Goal: Task Accomplishment & Management: Manage account settings

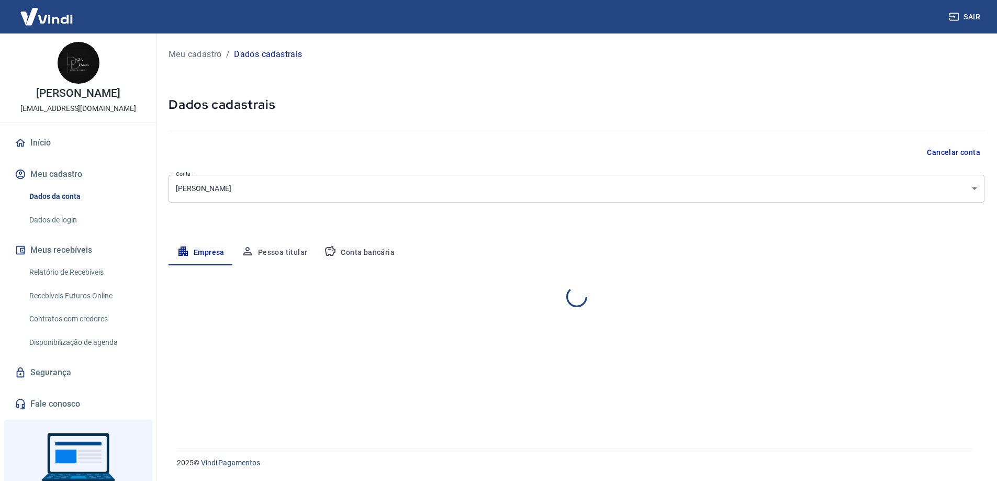
select select "SC"
select select "business"
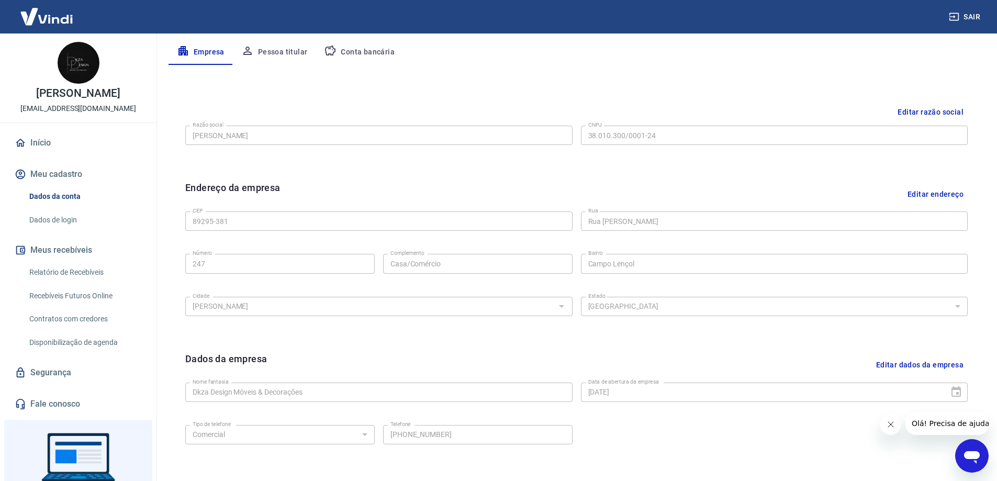
scroll to position [169, 0]
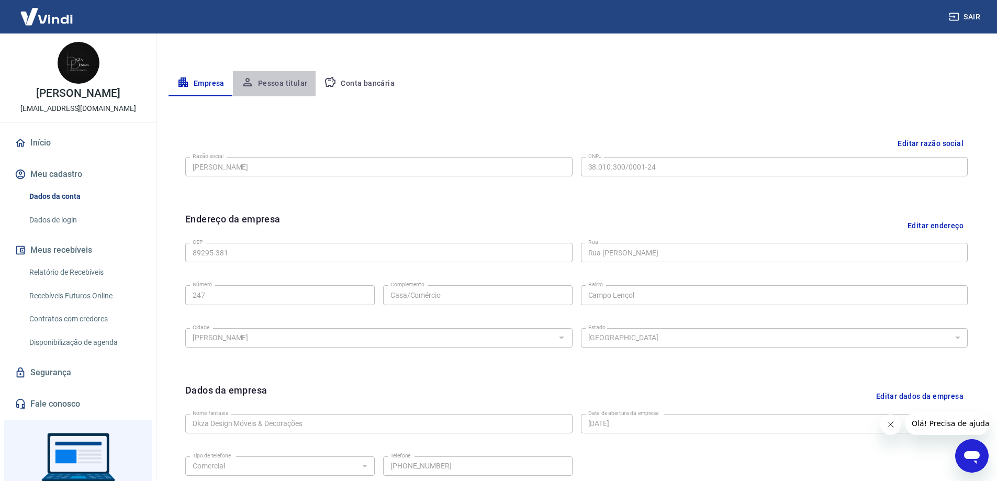
click at [285, 84] on button "Pessoa titular" at bounding box center [274, 83] width 83 height 25
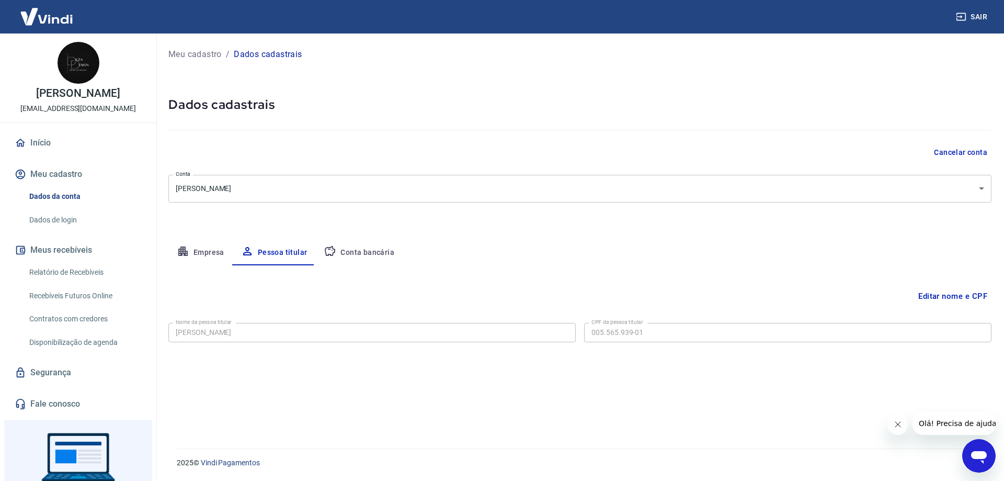
click at [286, 57] on p "Dados cadastrais" at bounding box center [268, 54] width 68 height 13
click at [365, 254] on button "Conta bancária" at bounding box center [358, 252] width 87 height 25
select select "1"
click at [565, 332] on div at bounding box center [565, 332] width 14 height 15
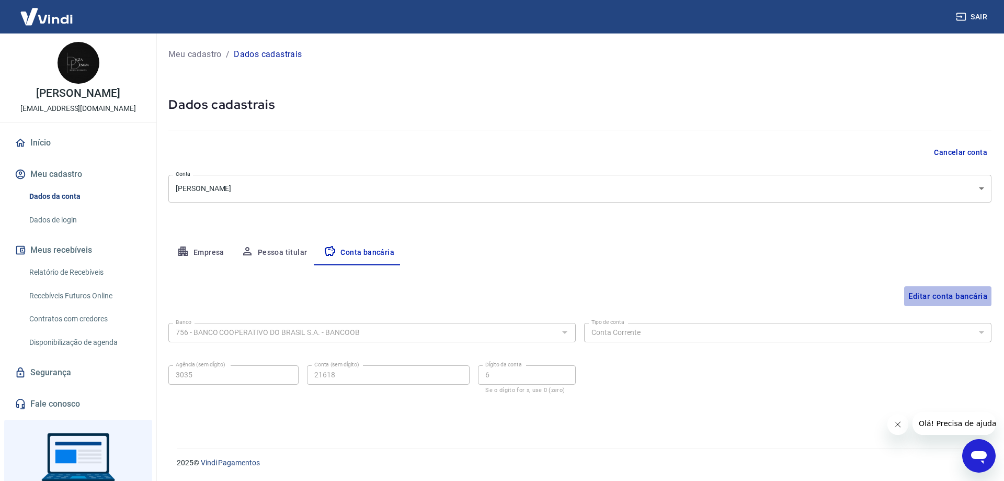
click at [964, 296] on button "Editar conta bancária" at bounding box center [947, 296] width 87 height 20
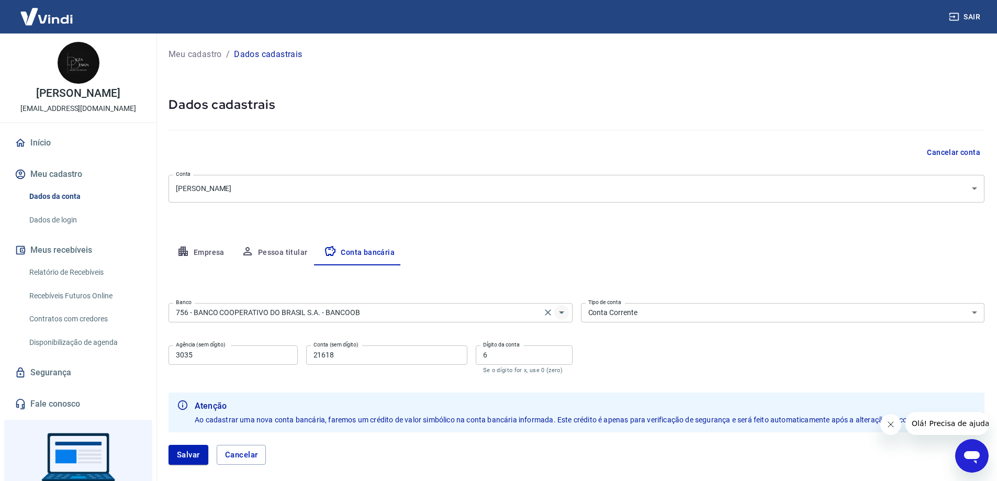
click at [562, 313] on icon "Abrir" at bounding box center [561, 312] width 13 height 13
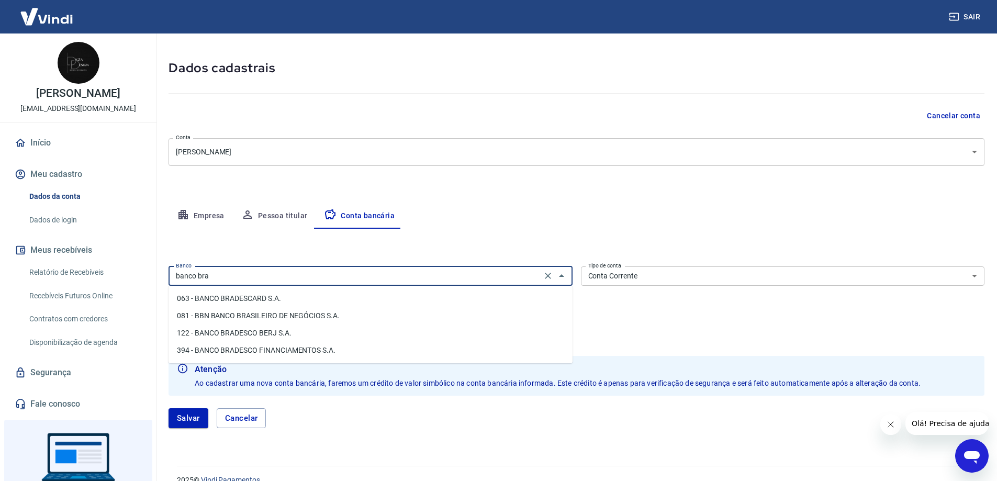
scroll to position [52, 0]
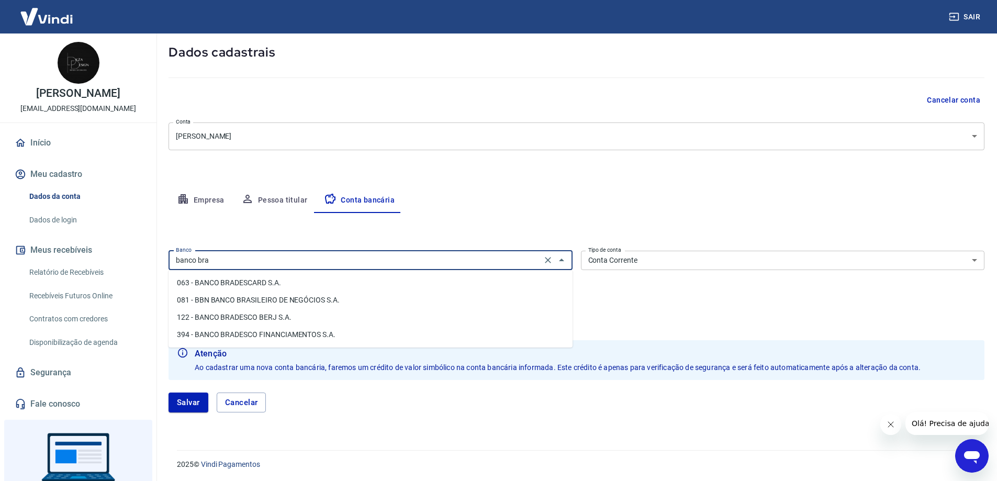
drag, startPoint x: 233, startPoint y: 262, endPoint x: 164, endPoint y: 264, distance: 69.1
click at [164, 264] on div "Meu cadastro / Dados cadastrais Dados cadastrais Cancelar conta Conta Cleber de…" at bounding box center [576, 209] width 841 height 456
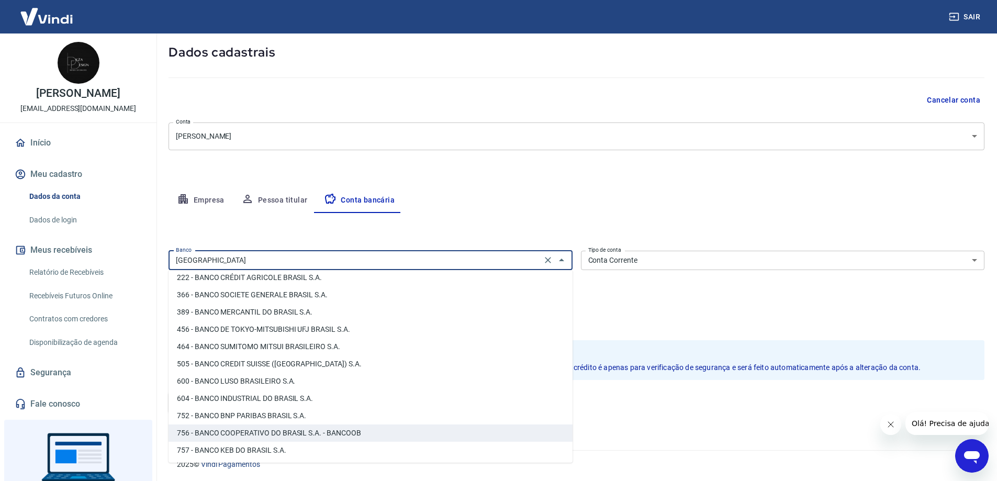
scroll to position [196, 0]
drag, startPoint x: 210, startPoint y: 258, endPoint x: 161, endPoint y: 260, distance: 49.2
click at [161, 260] on div "Meu cadastro / Dados cadastrais Dados cadastrais Cancelar conta Conta Cleber de…" at bounding box center [576, 209] width 841 height 456
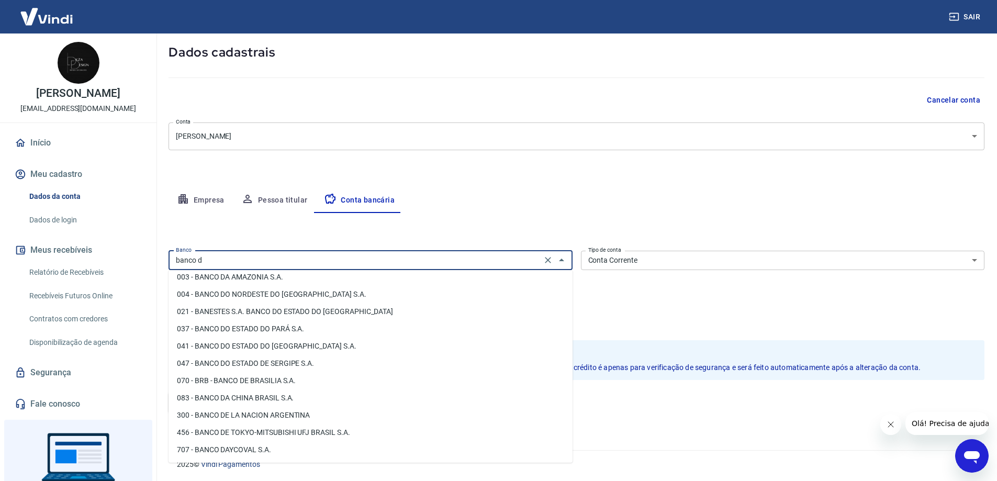
scroll to position [0, 0]
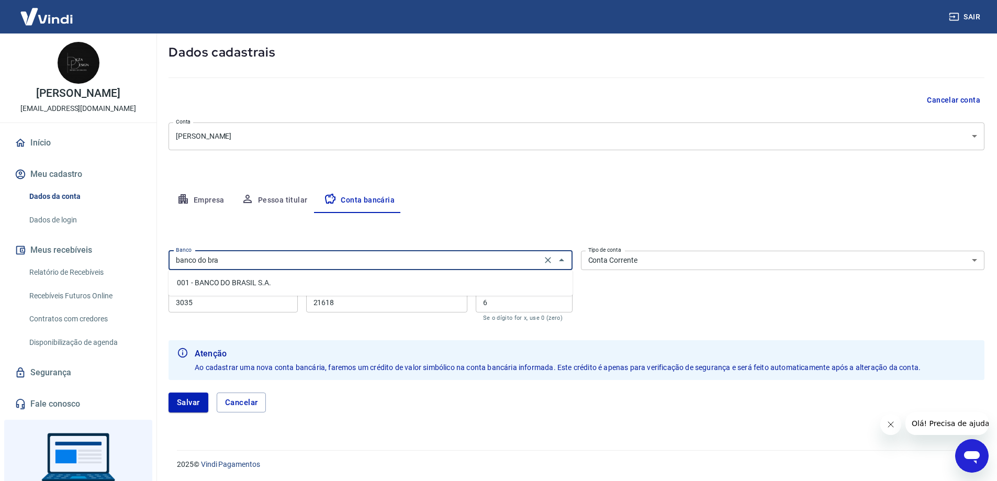
click at [258, 285] on li "001 - BANCO DO BRASIL S.A." at bounding box center [370, 282] width 404 height 17
type input "001 - BANCO DO BRASIL S.A."
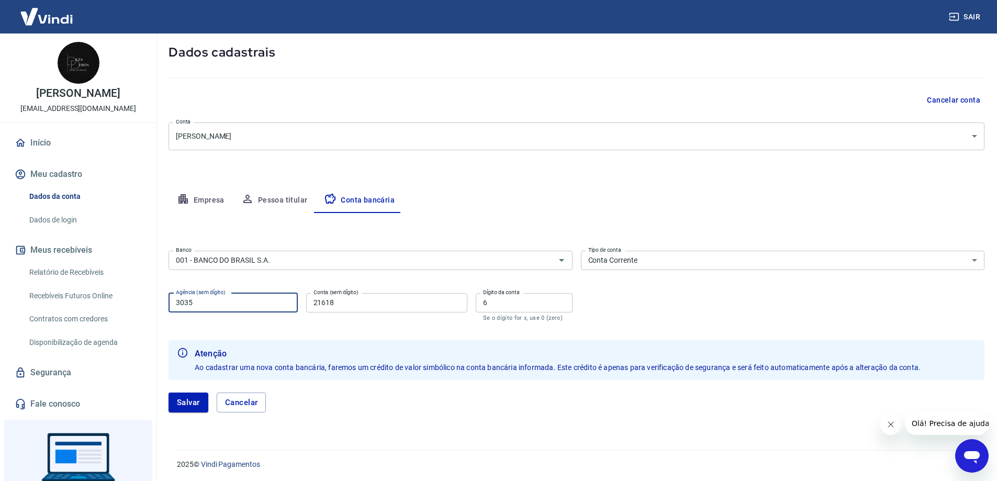
click at [235, 307] on input "3035" at bounding box center [232, 302] width 129 height 19
type input "1394"
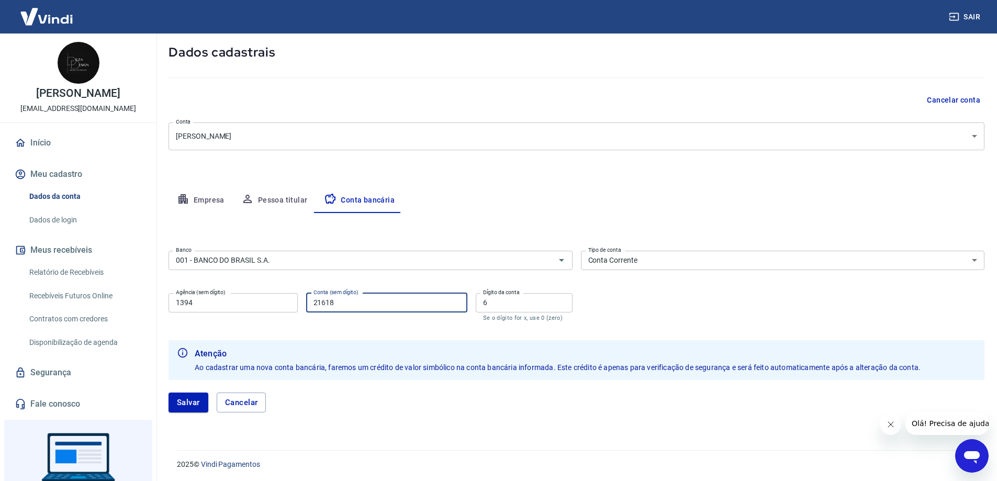
drag, startPoint x: 342, startPoint y: 302, endPoint x: 302, endPoint y: 308, distance: 40.2
click at [302, 308] on div "Agência (sem dígito) 1394 Agência (sem dígito) Conta (sem dígito) 21618 Conta (…" at bounding box center [370, 306] width 404 height 35
type input "42261"
drag, startPoint x: 491, startPoint y: 309, endPoint x: 483, endPoint y: 308, distance: 7.9
click at [483, 308] on input "6" at bounding box center [524, 302] width 97 height 19
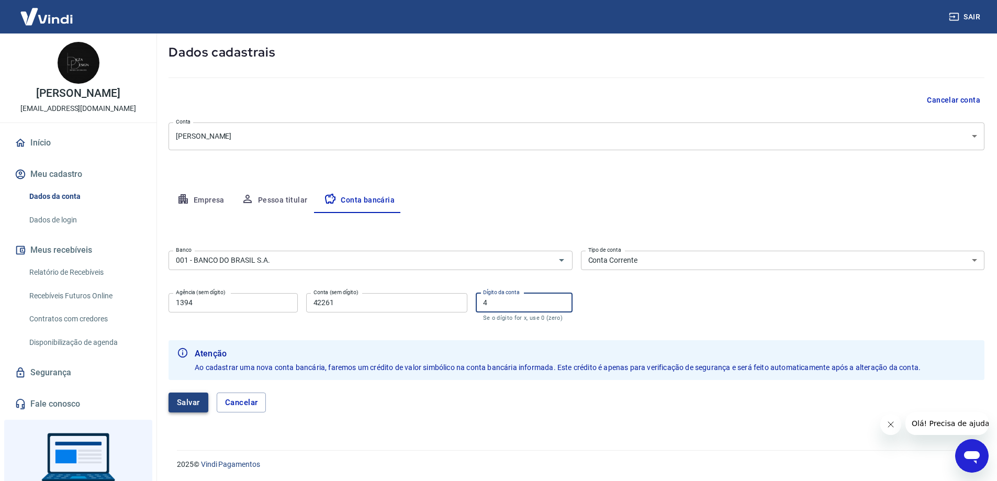
type input "4"
click at [186, 404] on button "Salvar" at bounding box center [188, 402] width 40 height 20
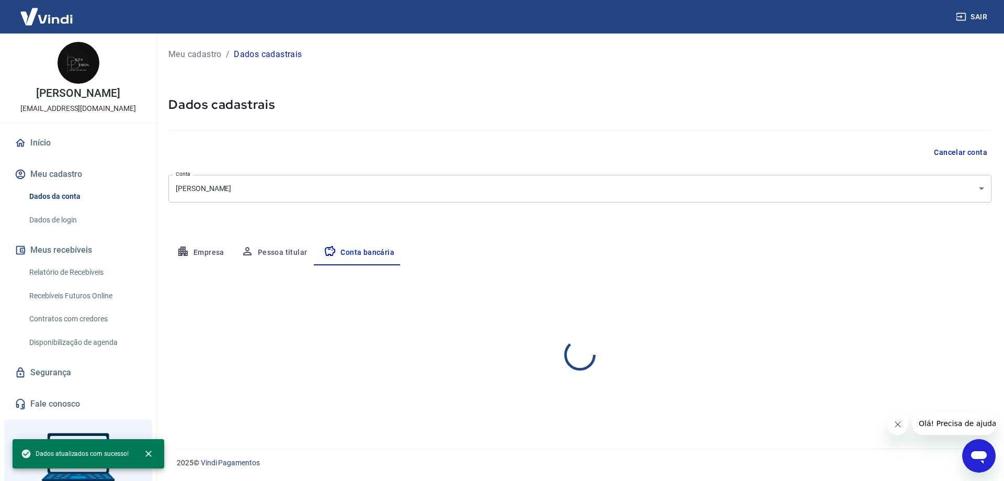
select select "1"
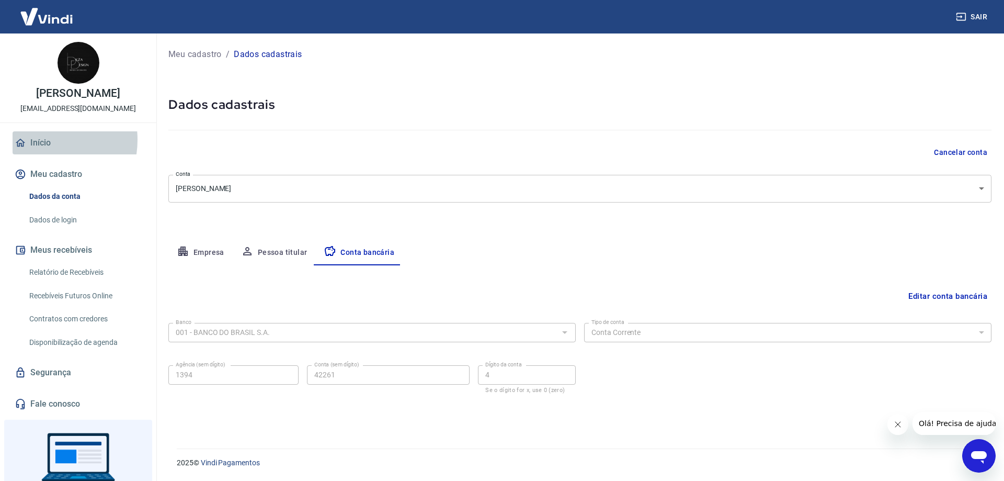
click at [37, 140] on link "Início" at bounding box center [78, 142] width 131 height 23
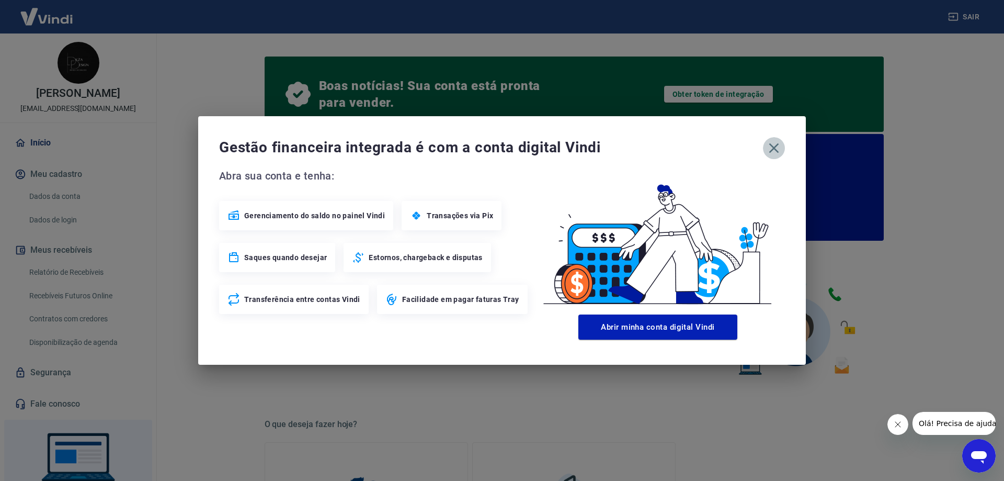
click at [768, 148] on icon "button" at bounding box center [774, 148] width 17 height 17
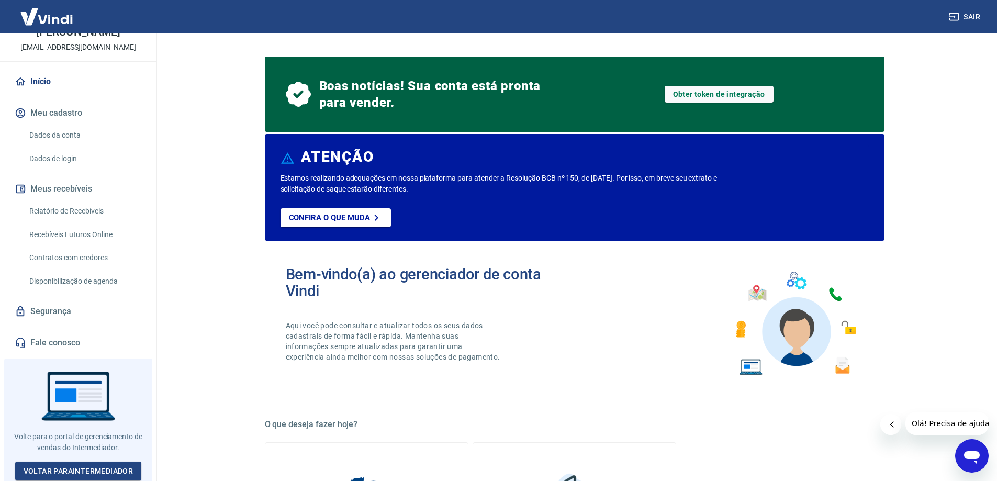
click at [78, 210] on link "Relatório de Recebíveis" at bounding box center [84, 210] width 119 height 21
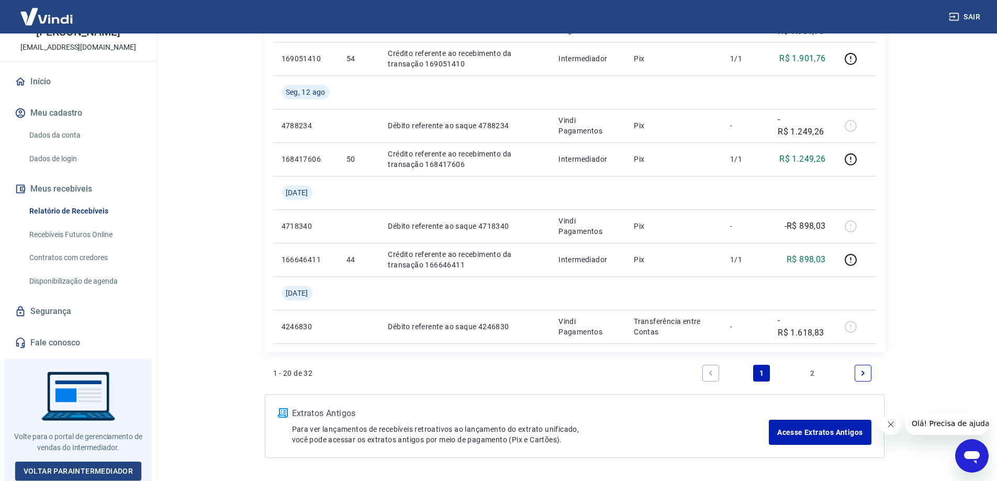
scroll to position [809, 0]
